Goal: Navigation & Orientation: Find specific page/section

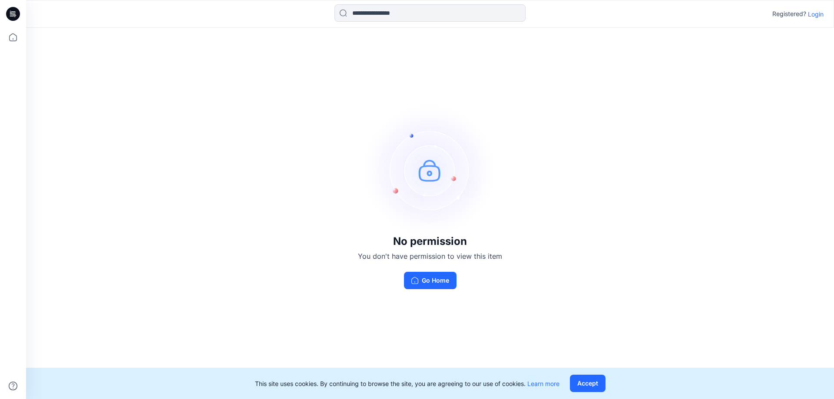
click at [816, 12] on p "Login" at bounding box center [816, 14] width 16 height 9
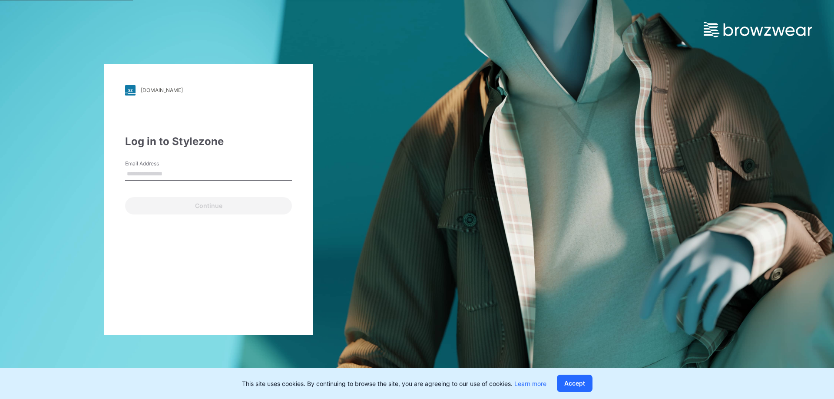
click at [166, 169] on input "Email Address" at bounding box center [208, 174] width 167 height 13
type input "**********"
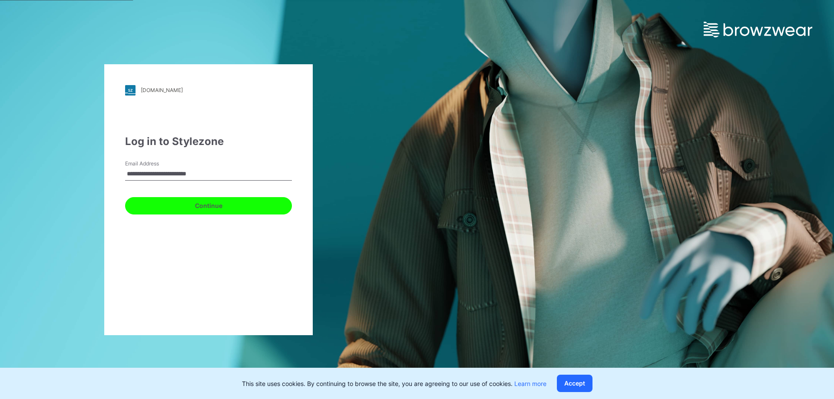
click at [187, 203] on button "Continue" at bounding box center [208, 205] width 167 height 17
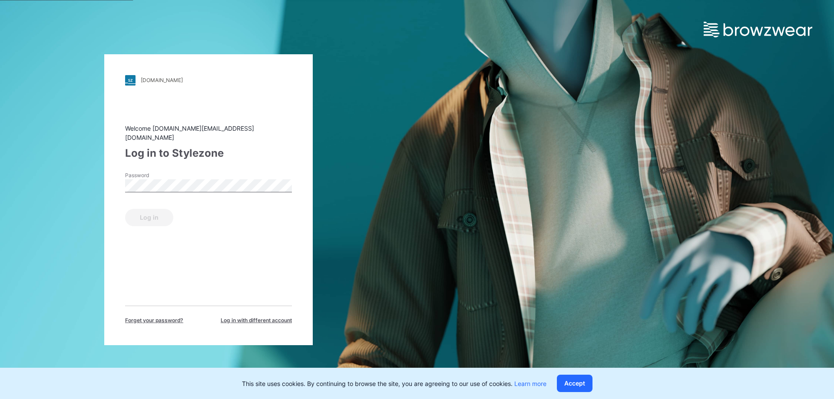
click at [262, 264] on div "Welcome tszching.ng@ralphlauren.com Log in to Stylezone Password Log in Forget …" at bounding box center [208, 224] width 167 height 201
click at [125, 209] on button "Log in" at bounding box center [149, 217] width 48 height 17
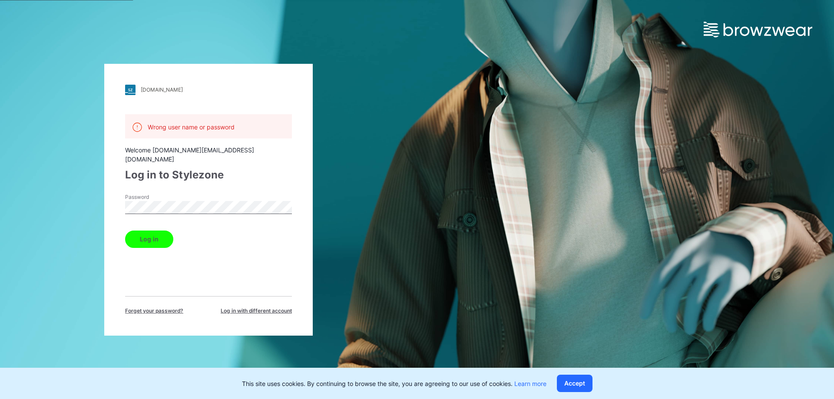
click at [225, 193] on div "Password" at bounding box center [208, 206] width 167 height 26
click at [270, 307] on span "Log in with different account" at bounding box center [256, 311] width 71 height 8
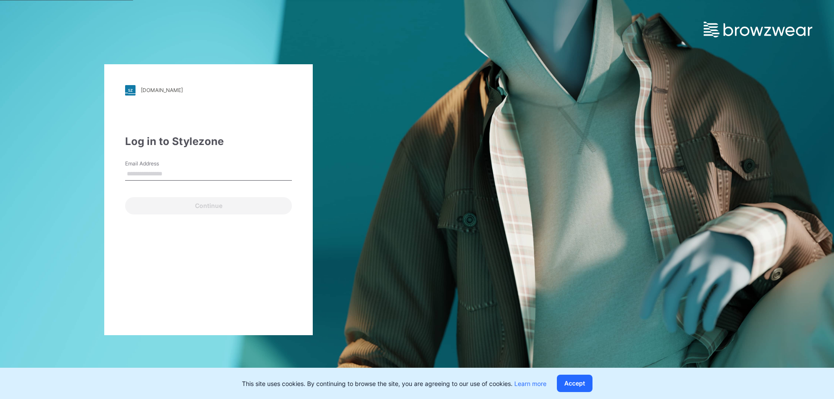
click at [186, 175] on input "Email Address" at bounding box center [208, 174] width 167 height 13
type input "**********"
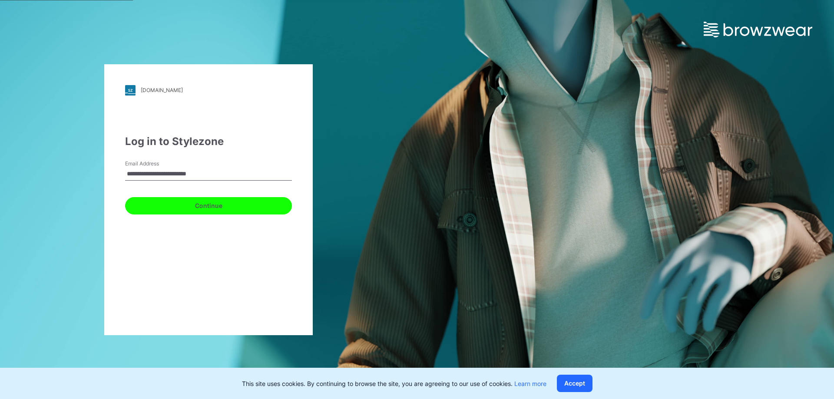
click at [201, 209] on button "Continue" at bounding box center [208, 205] width 167 height 17
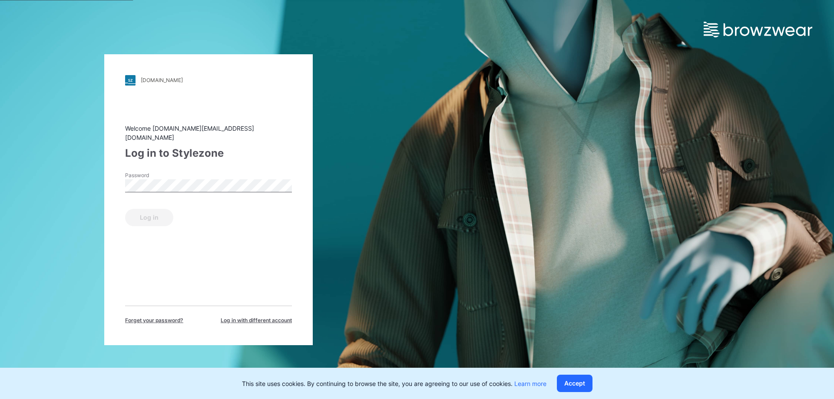
click at [201, 209] on div "Log in" at bounding box center [208, 215] width 167 height 21
click at [174, 317] on span "Forget your password?" at bounding box center [154, 321] width 58 height 8
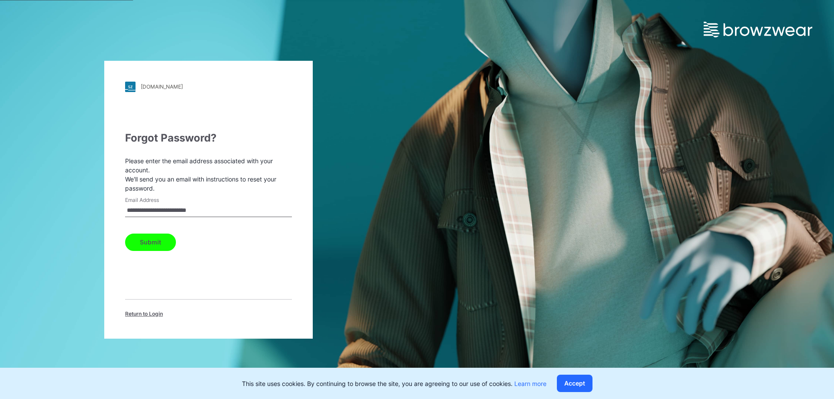
click at [140, 246] on button "Submit" at bounding box center [150, 242] width 51 height 17
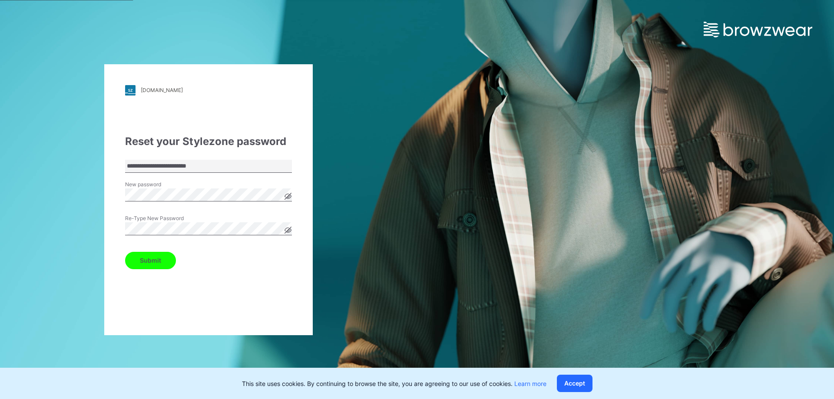
click at [125, 252] on button "Submit" at bounding box center [150, 260] width 51 height 17
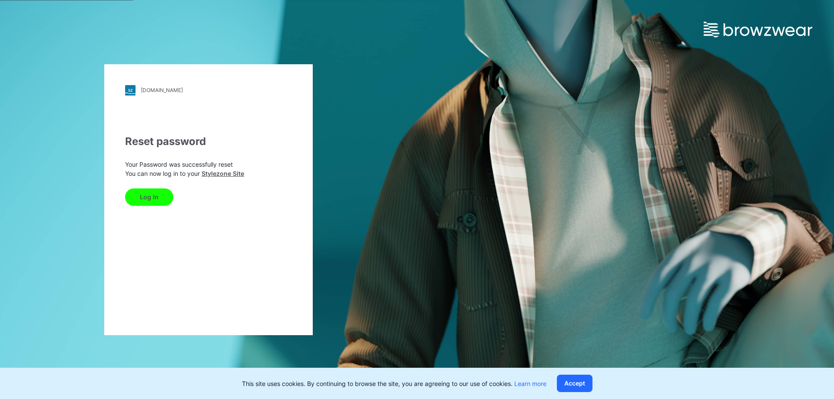
click at [160, 196] on button "Log In" at bounding box center [149, 196] width 48 height 17
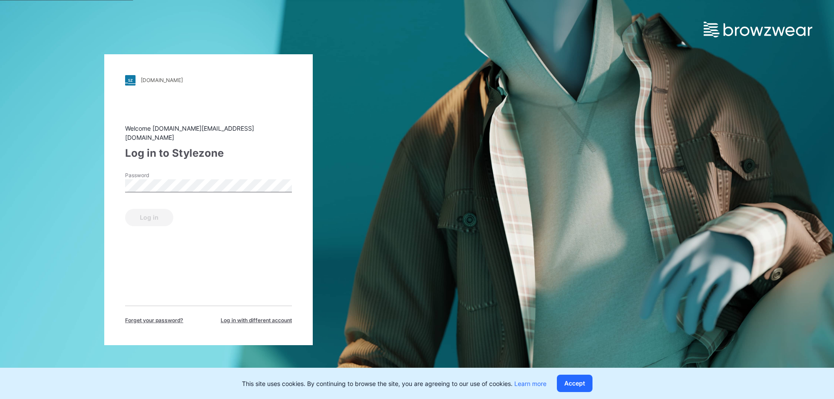
click at [161, 189] on div "Password" at bounding box center [208, 185] width 167 height 26
click at [161, 188] on div "Password" at bounding box center [208, 185] width 167 height 26
click at [125, 209] on button "Log in" at bounding box center [149, 217] width 48 height 17
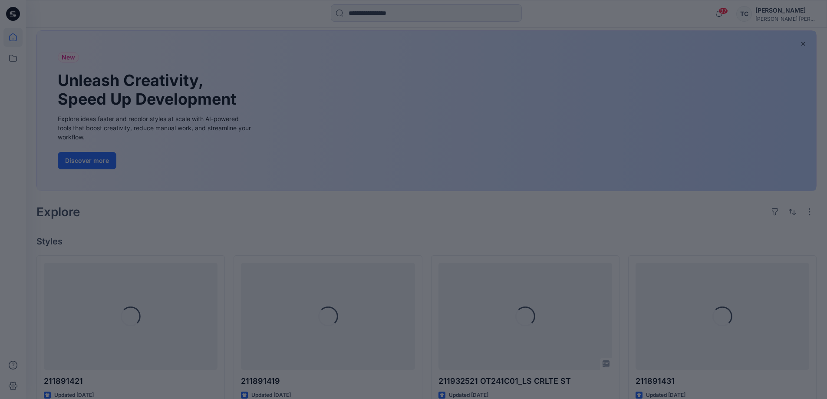
scroll to position [87, 0]
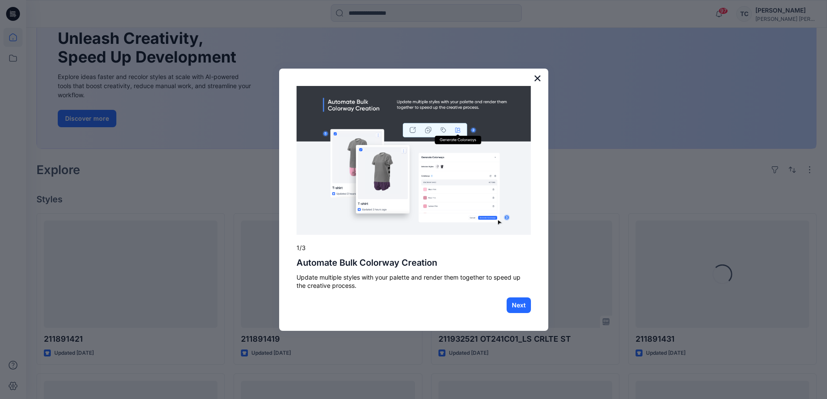
click at [538, 79] on button "×" at bounding box center [538, 78] width 8 height 14
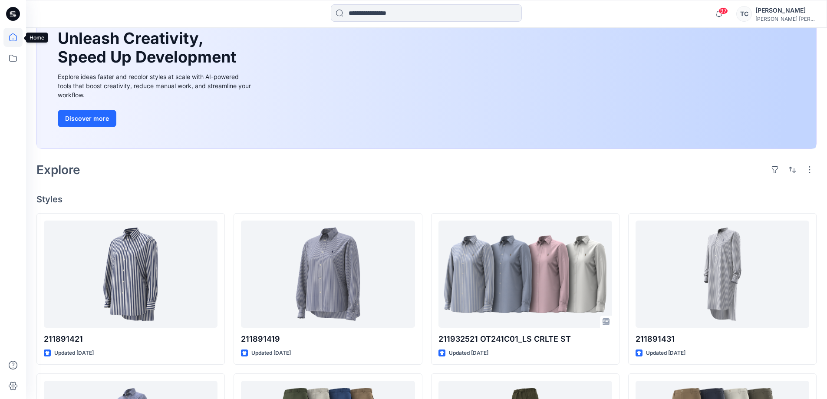
click at [8, 36] on icon at bounding box center [12, 37] width 19 height 19
click at [11, 15] on icon at bounding box center [11, 14] width 3 height 0
click at [9, 64] on icon at bounding box center [12, 58] width 19 height 19
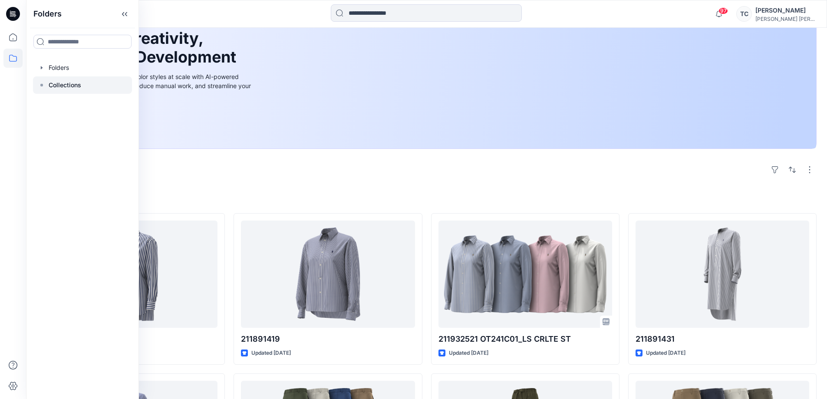
click at [70, 84] on p "Collections" at bounding box center [65, 85] width 33 height 10
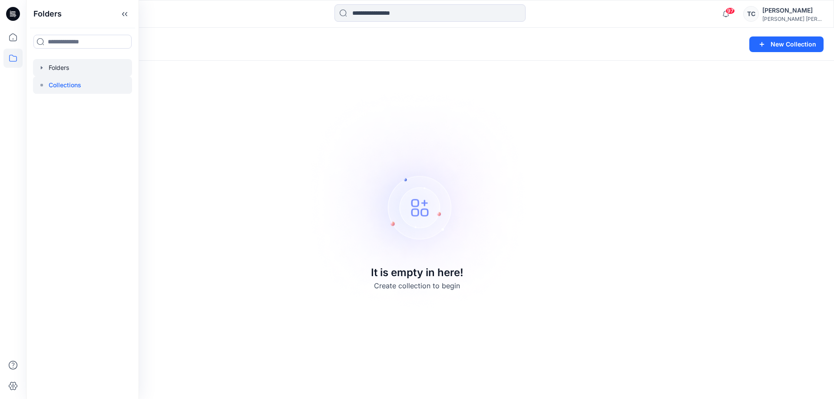
click at [79, 66] on div at bounding box center [82, 67] width 99 height 17
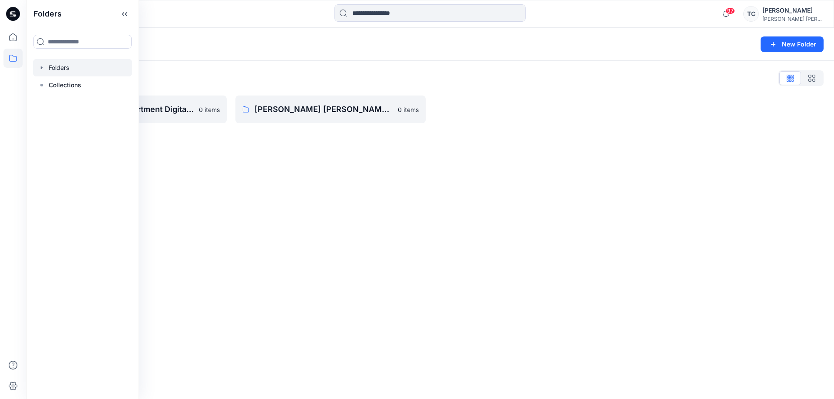
click at [236, 193] on div "Folders New Folder Folders List NY Annual Core Assortment Digital Lib 0 items […" at bounding box center [430, 213] width 808 height 371
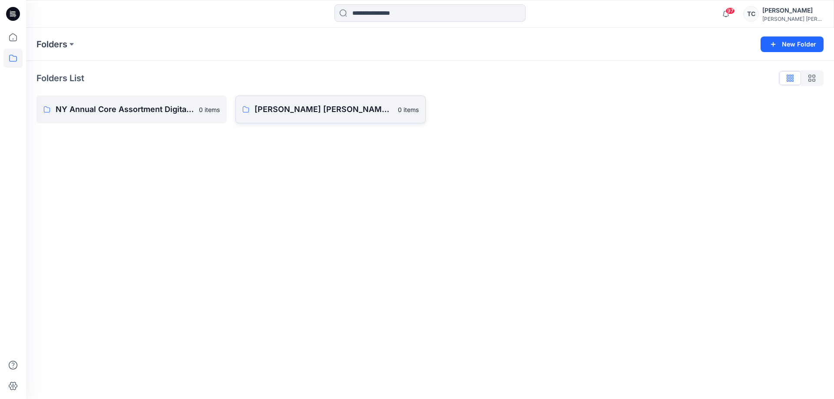
click at [260, 106] on p "[PERSON_NAME] [PERSON_NAME] I APAC Digital Shop" at bounding box center [323, 109] width 138 height 12
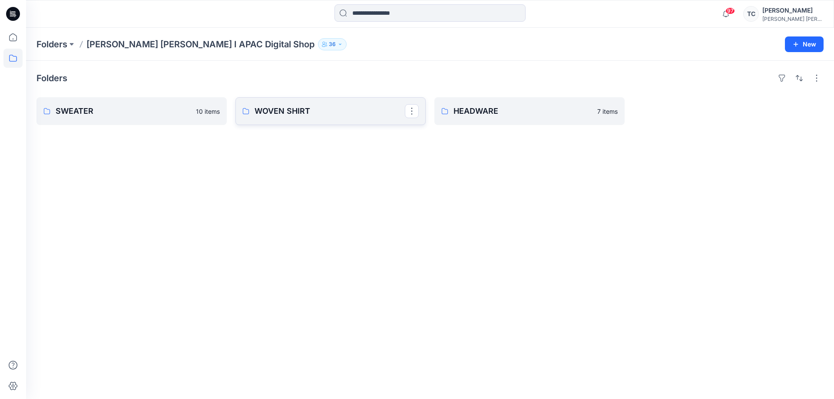
click at [337, 117] on p "WOVEN SHIRT" at bounding box center [329, 111] width 150 height 12
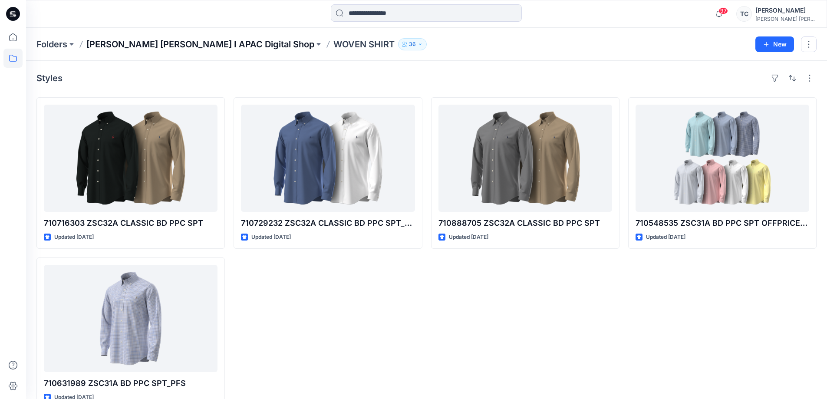
click at [225, 44] on p "[PERSON_NAME] [PERSON_NAME] I APAC Digital Shop" at bounding box center [200, 44] width 228 height 12
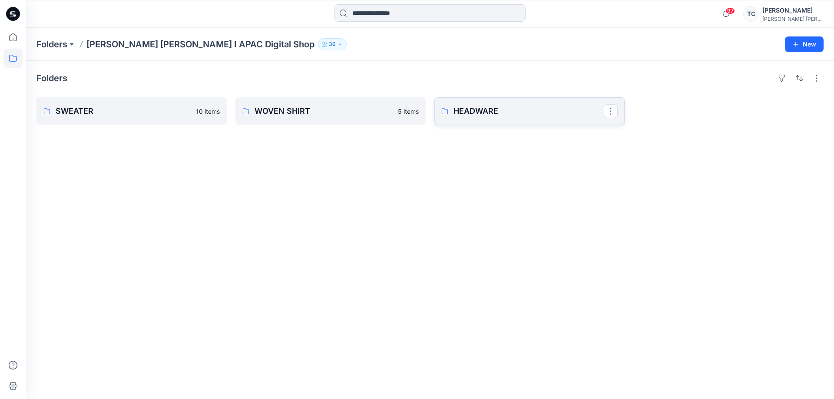
click at [497, 110] on p "HEADWARE" at bounding box center [528, 111] width 150 height 12
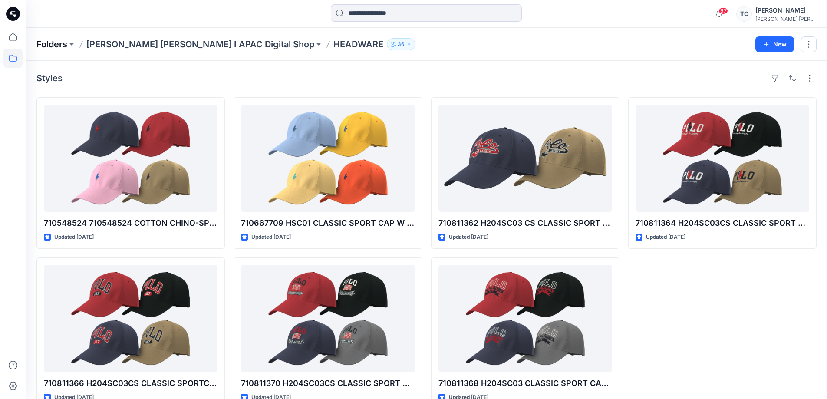
click at [67, 43] on p "Folders" at bounding box center [51, 44] width 31 height 12
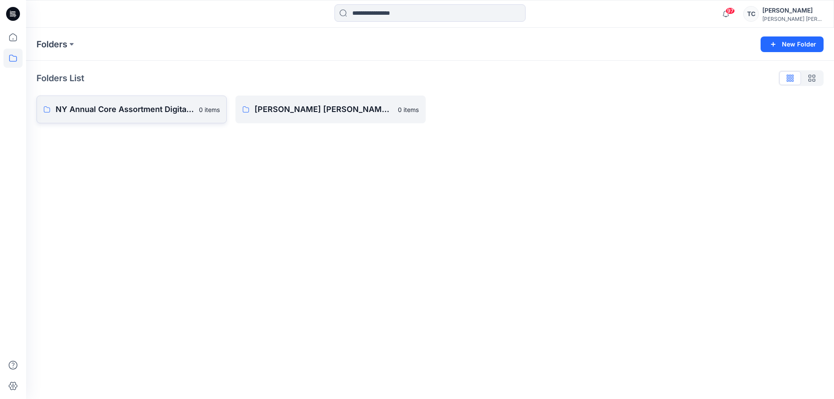
click at [120, 117] on link "NY Annual Core Assortment Digital Lib 0 items" at bounding box center [131, 110] width 190 height 28
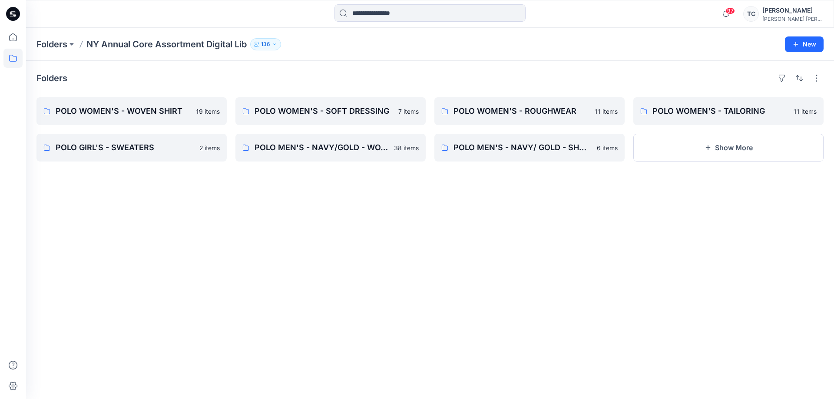
click at [705, 162] on div "Folders POLO WOMEN'S - WOVEN SHIRT 19 items POLO GIRL'S - SWEATERS 2 items POLO…" at bounding box center [430, 230] width 808 height 338
click at [703, 152] on button "Show More" at bounding box center [728, 148] width 190 height 28
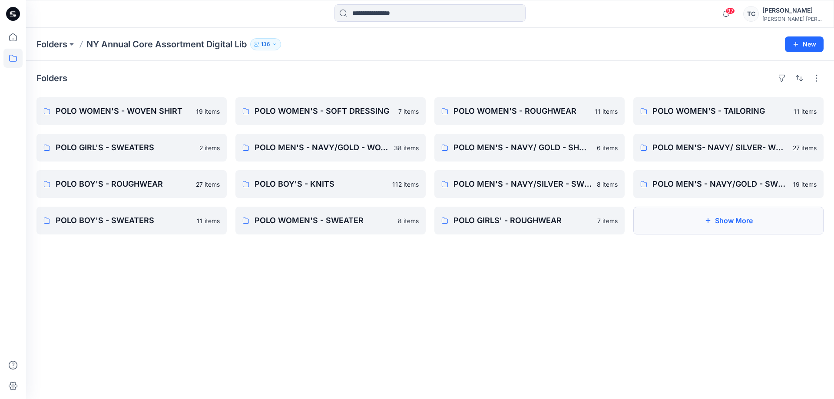
click at [732, 225] on button "Show More" at bounding box center [728, 221] width 190 height 28
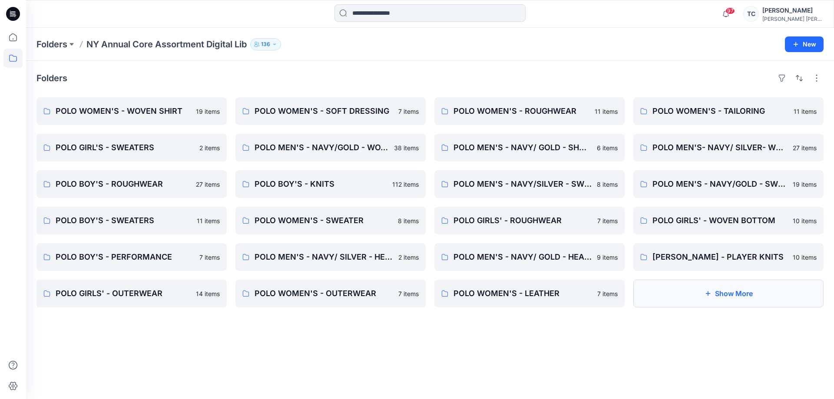
click at [722, 298] on button "Show More" at bounding box center [728, 294] width 190 height 28
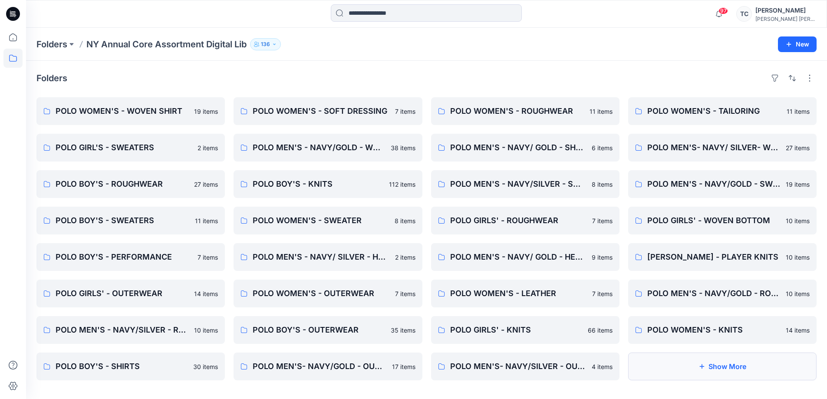
click at [713, 377] on button "Show More" at bounding box center [722, 367] width 188 height 28
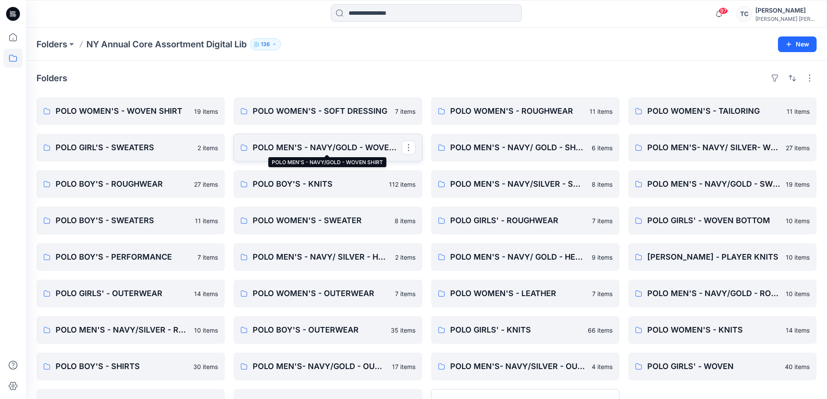
click at [298, 143] on p "POLO MEN'S - NAVY/GOLD - WOVEN SHIRT" at bounding box center [327, 148] width 149 height 12
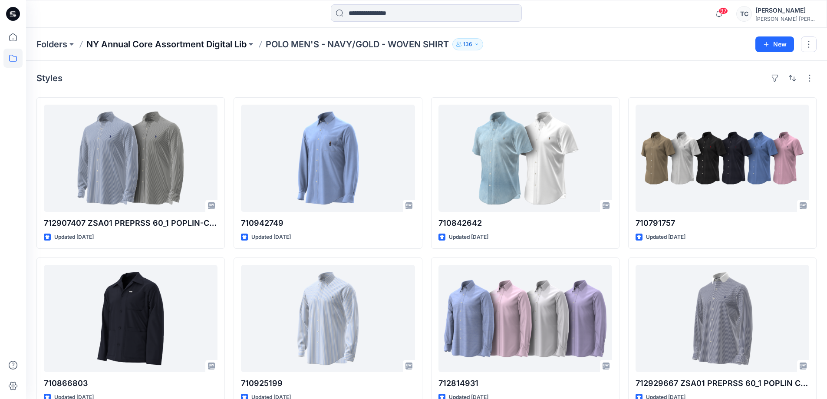
click at [236, 46] on p "NY Annual Core Assortment Digital Lib" at bounding box center [166, 44] width 160 height 12
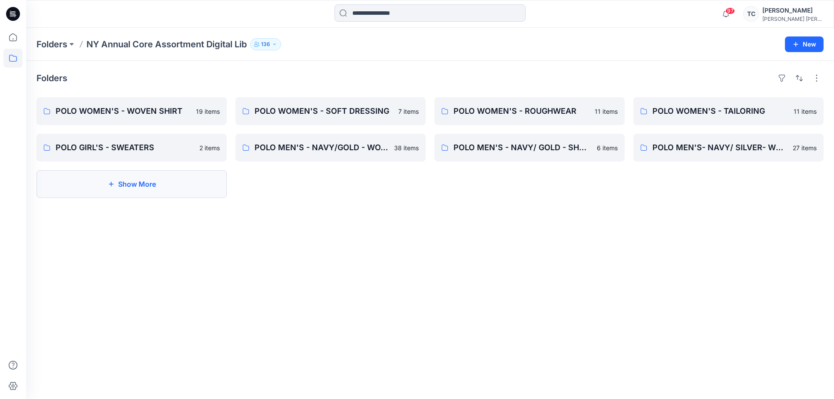
click at [59, 181] on button "Show More" at bounding box center [131, 184] width 190 height 28
